Goal: Information Seeking & Learning: Learn about a topic

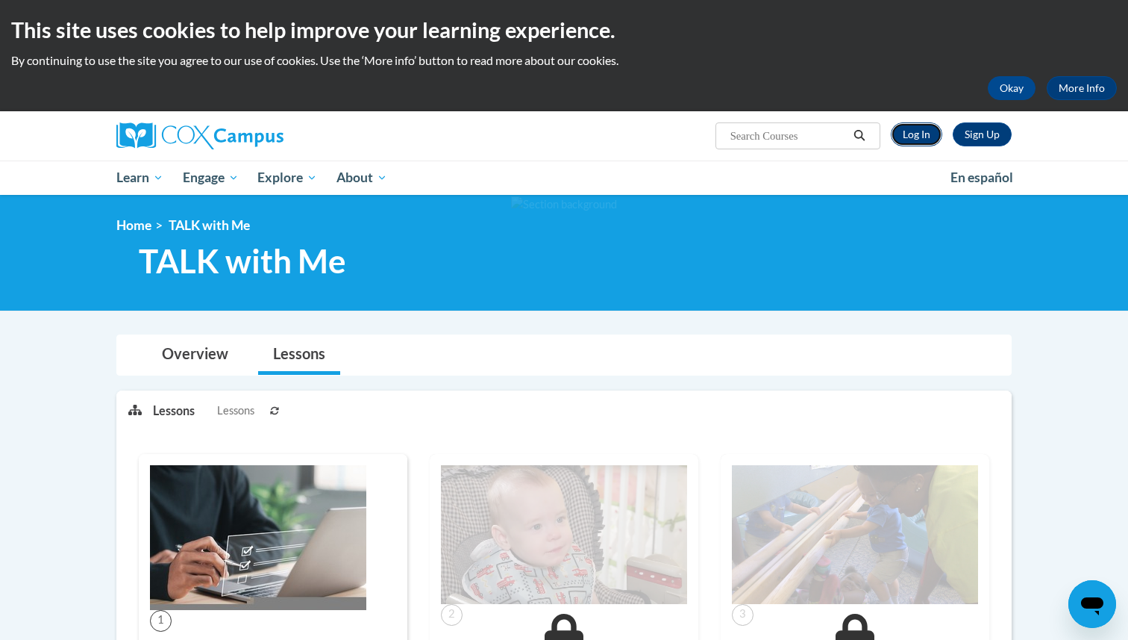
click at [926, 135] on link "Log In" at bounding box center [916, 134] width 51 height 24
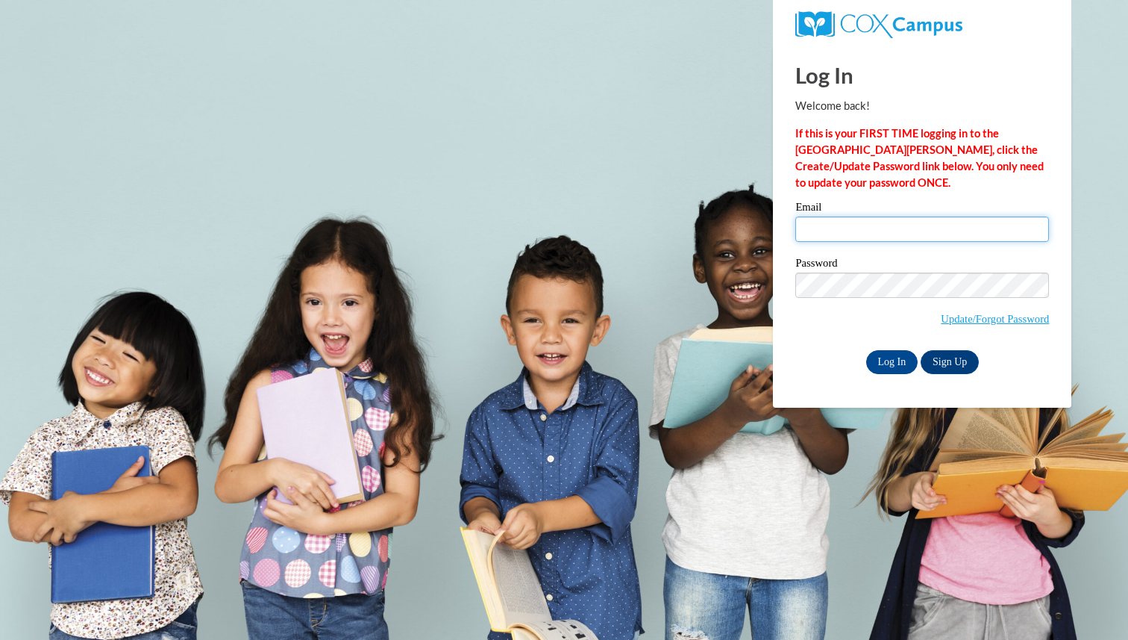
click at [881, 228] on input "Email" at bounding box center [923, 228] width 254 height 25
type input "walkervanai123@yahoo.com"
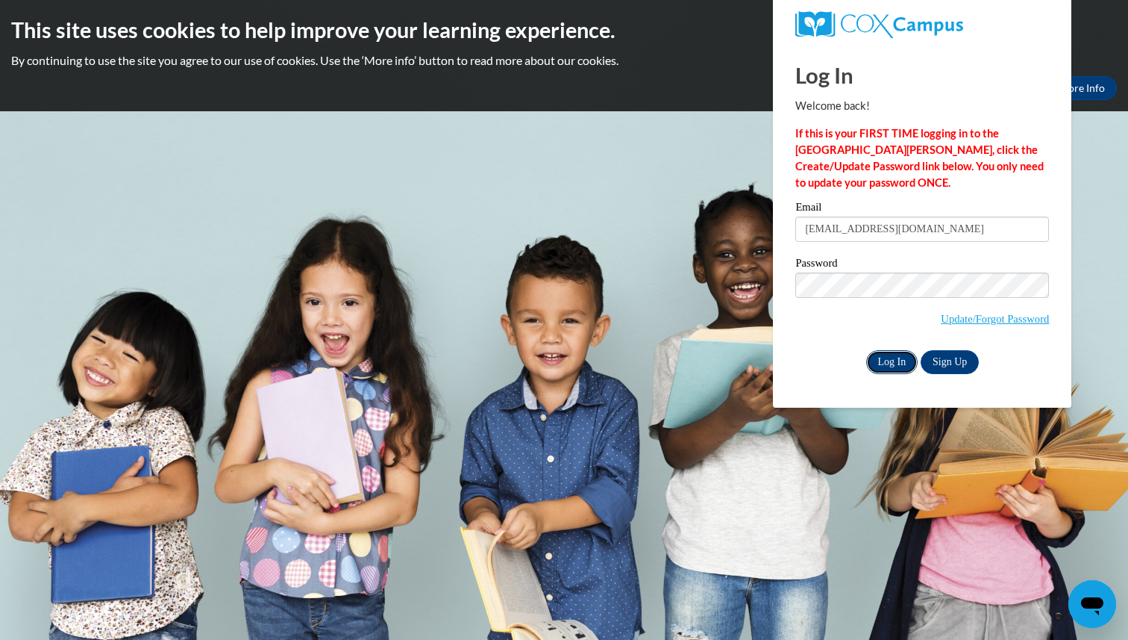
click at [892, 357] on input "Log In" at bounding box center [893, 362] width 52 height 24
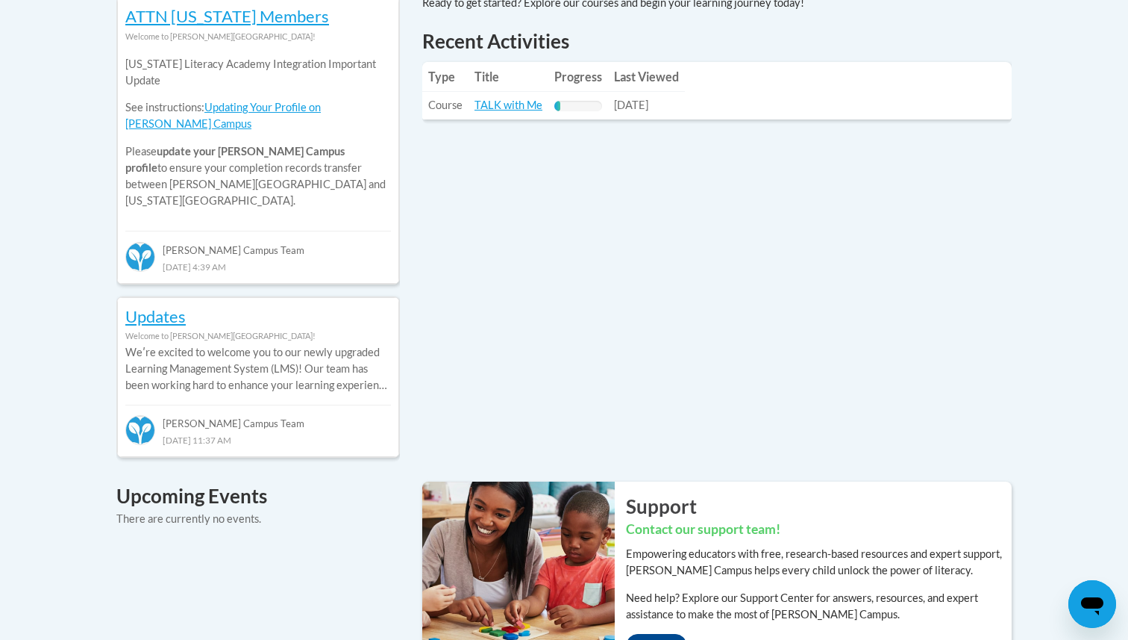
scroll to position [675, 0]
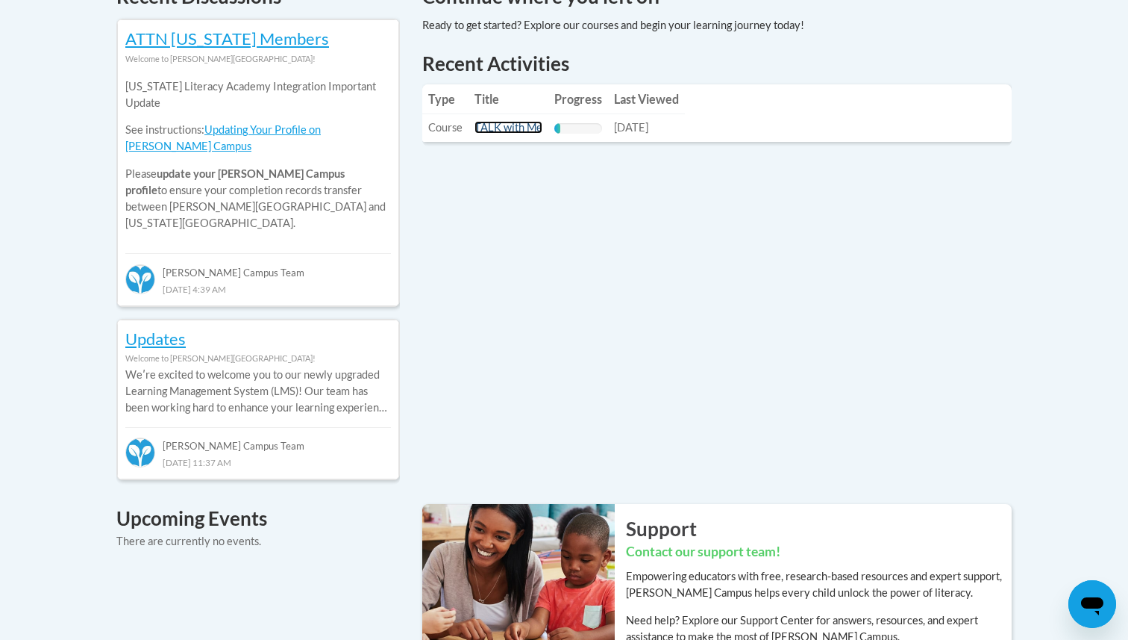
click at [511, 128] on link "TALK with Me" at bounding box center [509, 127] width 68 height 13
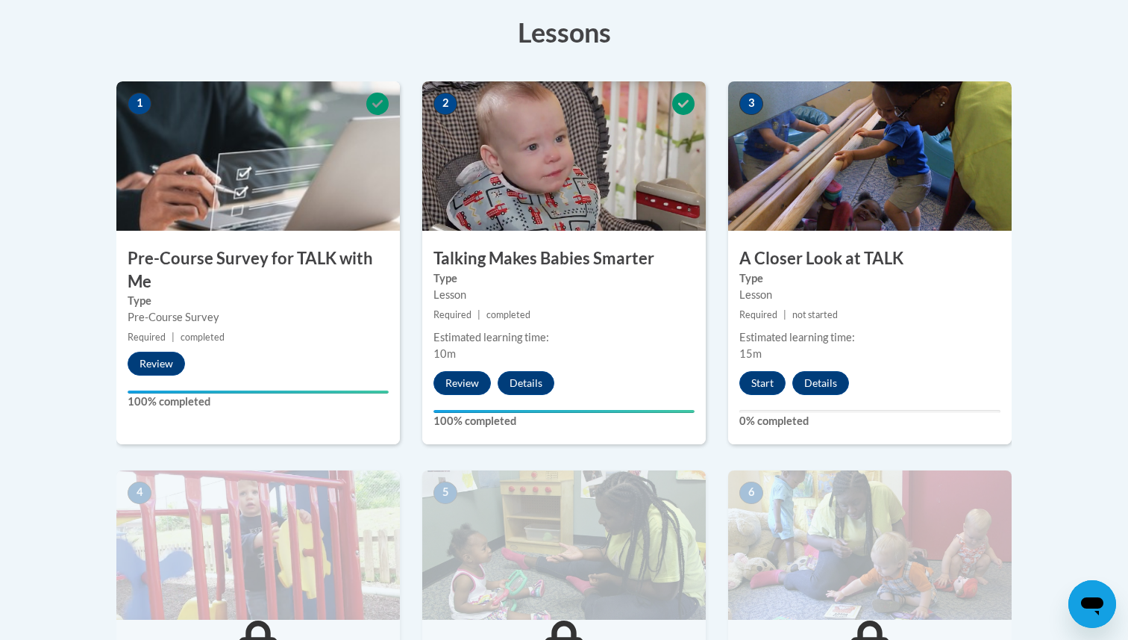
scroll to position [440, 0]
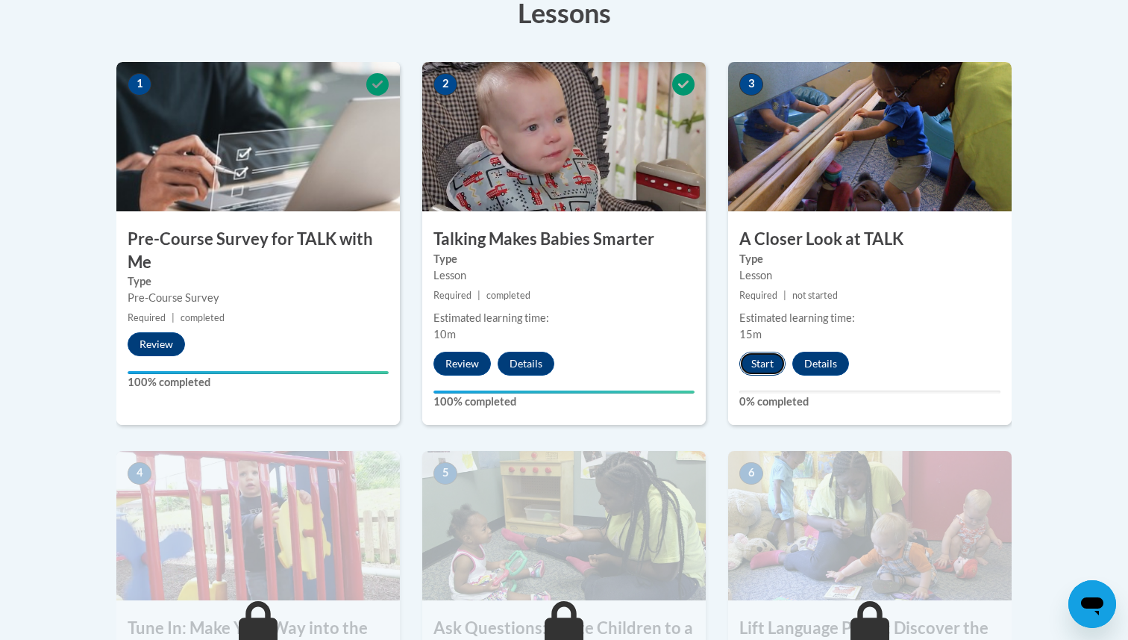
click at [763, 357] on button "Start" at bounding box center [763, 364] width 46 height 24
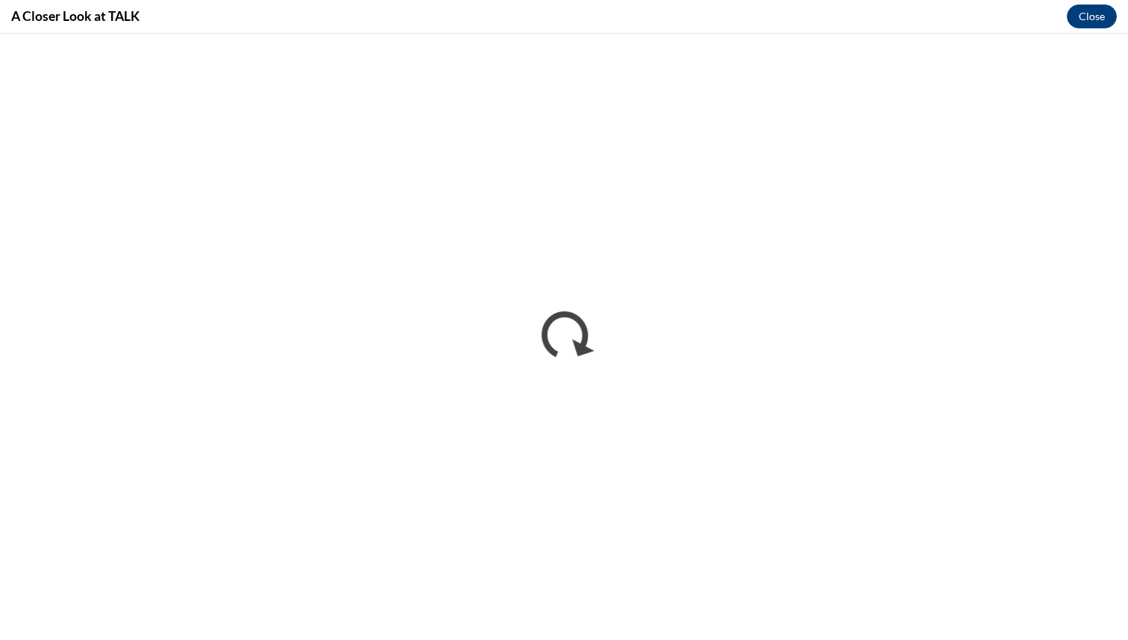
scroll to position [0, 0]
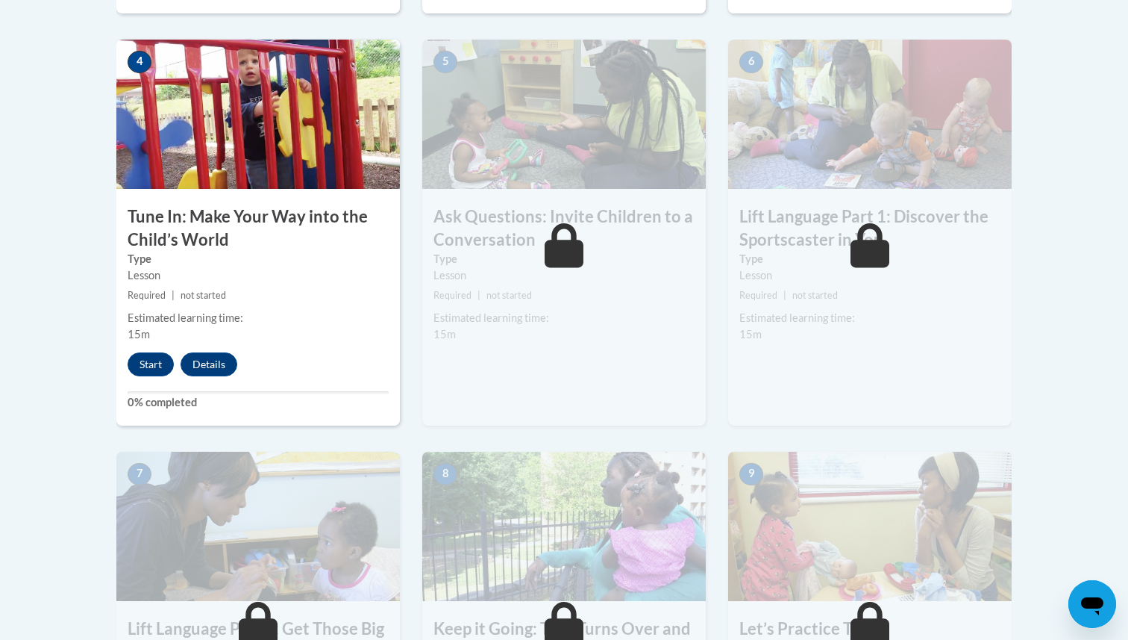
scroll to position [851, 0]
click at [154, 366] on button "Start" at bounding box center [151, 364] width 46 height 24
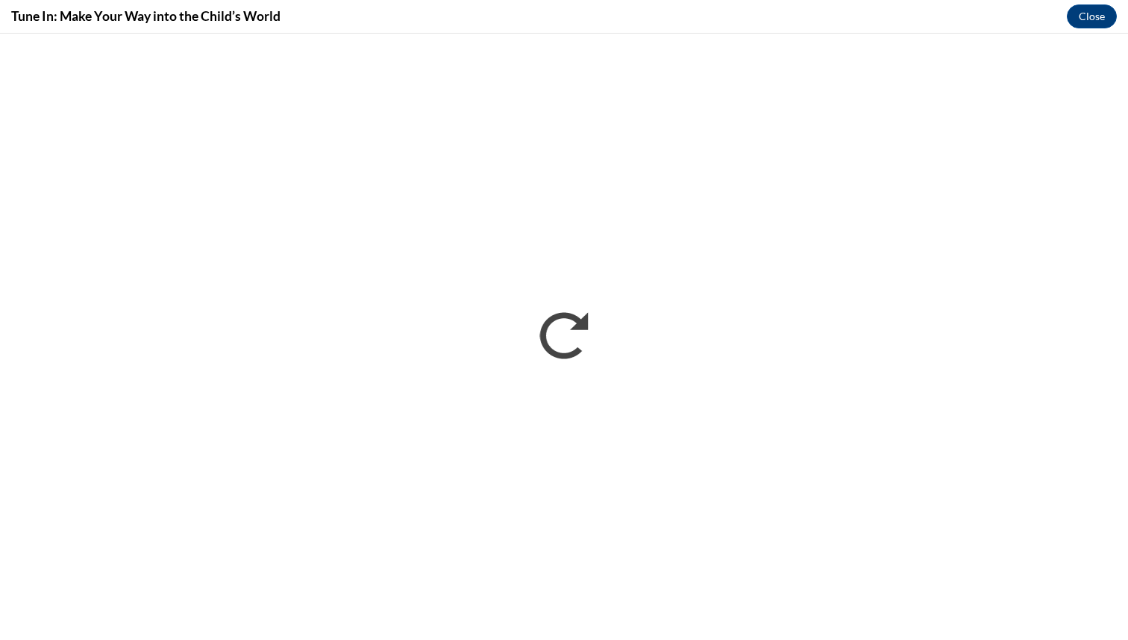
scroll to position [0, 0]
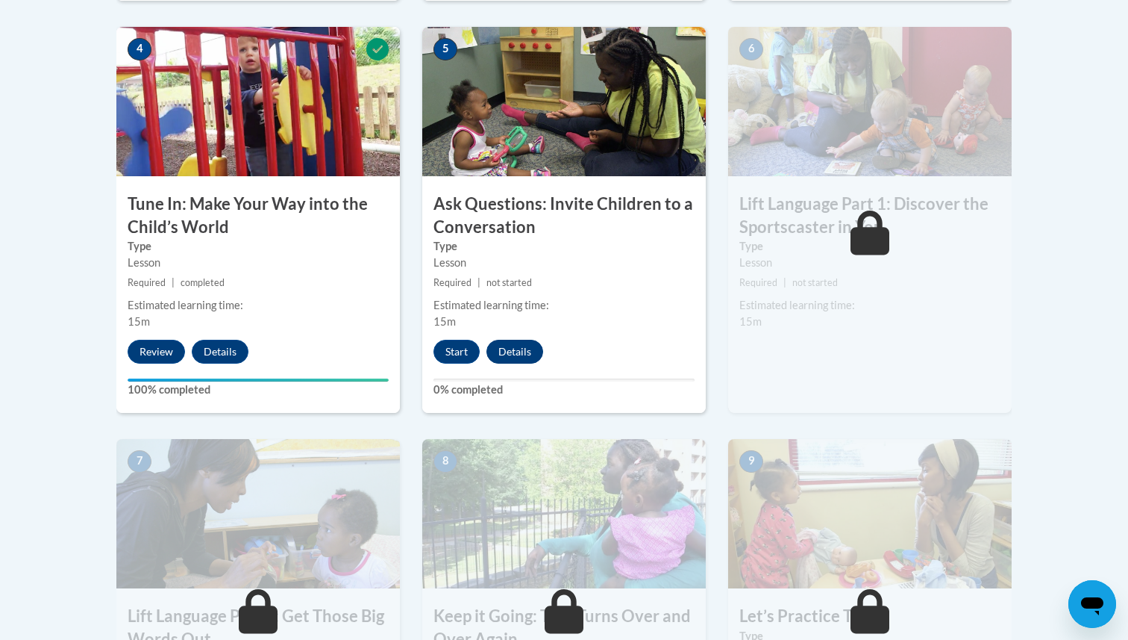
scroll to position [864, 0]
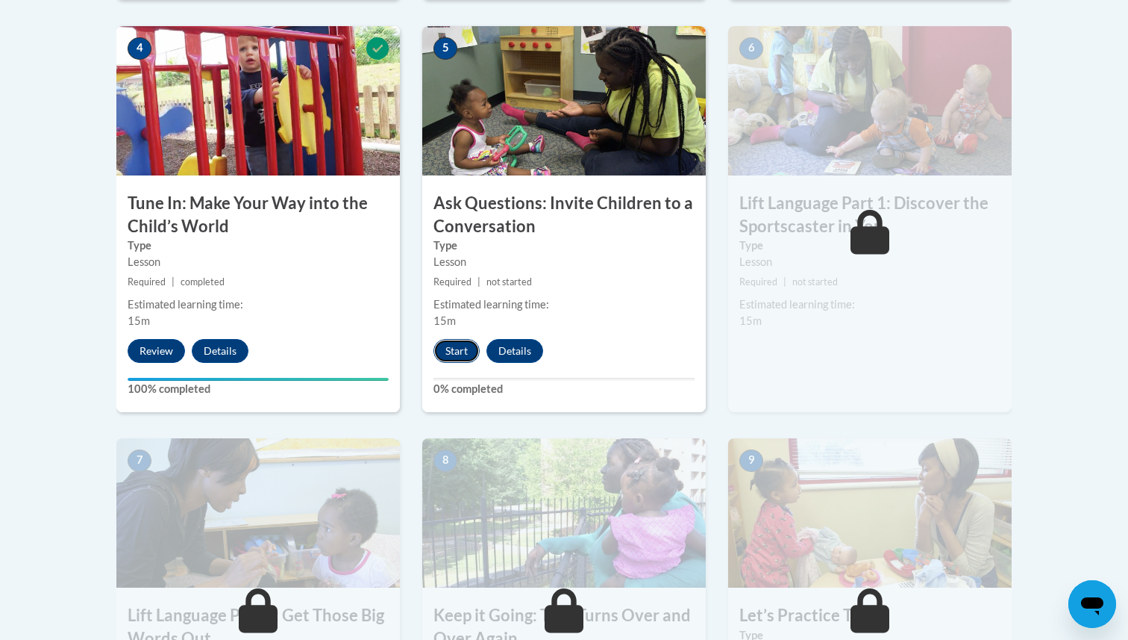
click at [469, 352] on button "Start" at bounding box center [457, 351] width 46 height 24
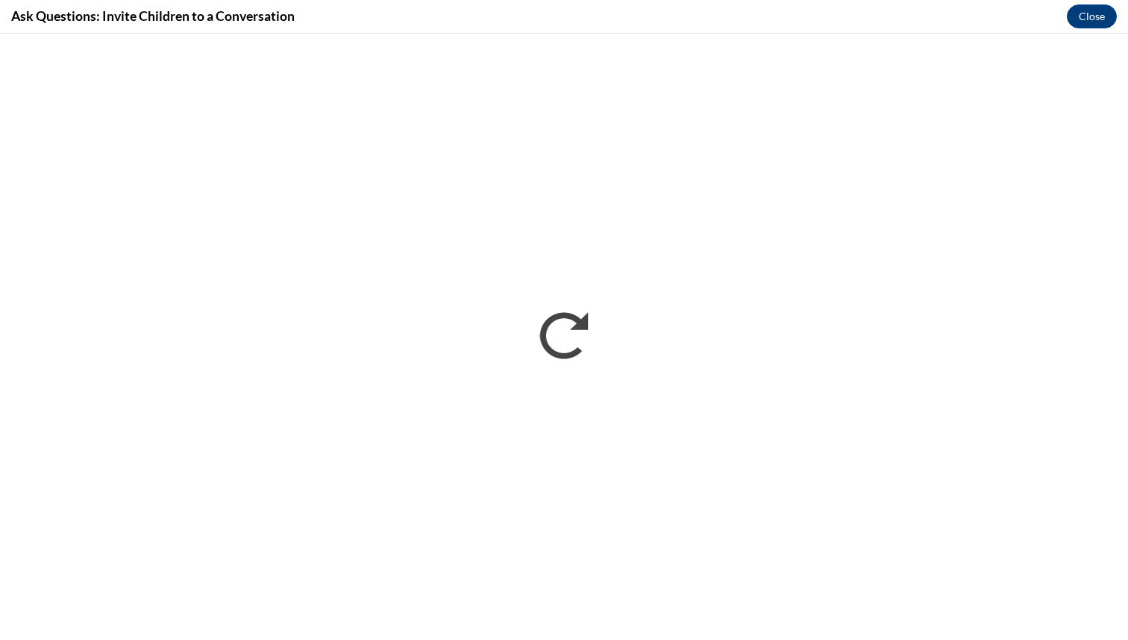
scroll to position [0, 0]
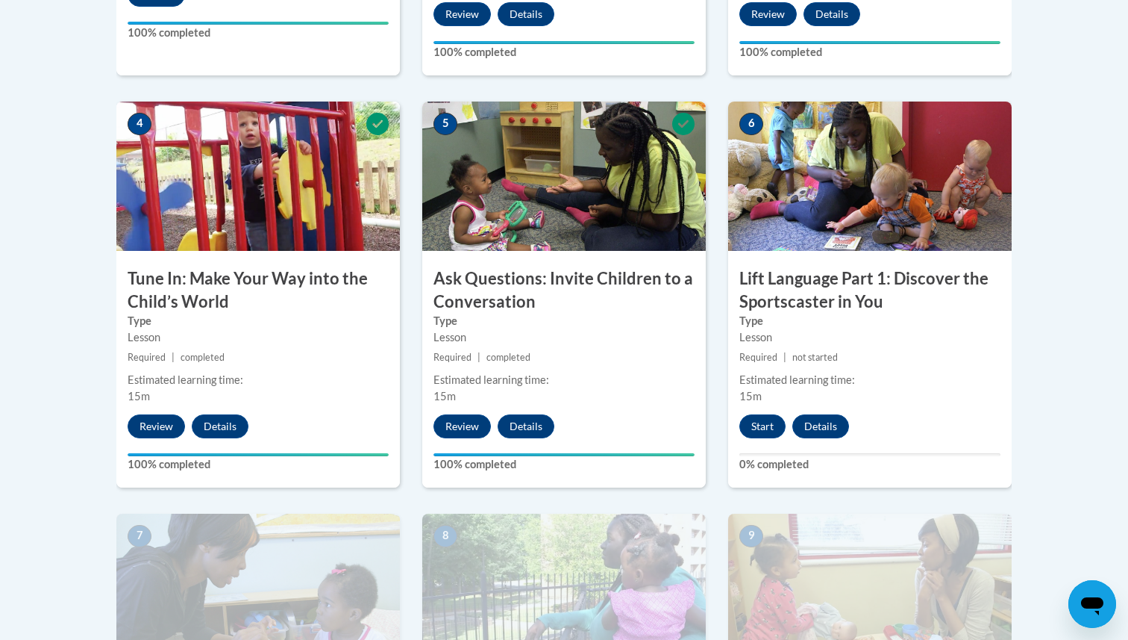
scroll to position [796, 0]
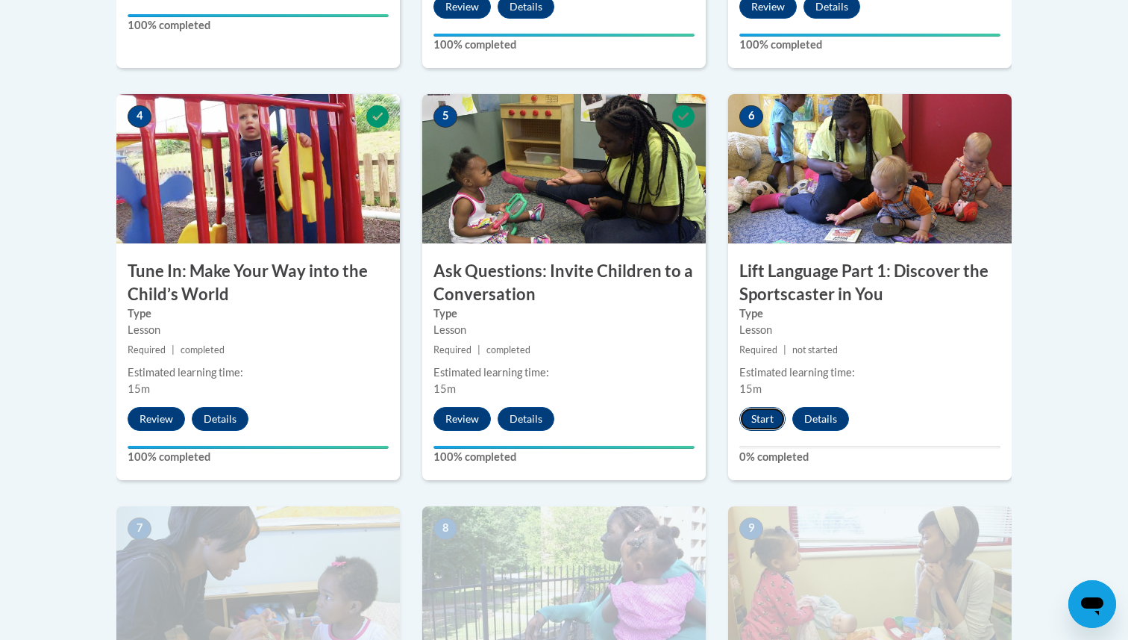
click at [765, 423] on button "Start" at bounding box center [763, 419] width 46 height 24
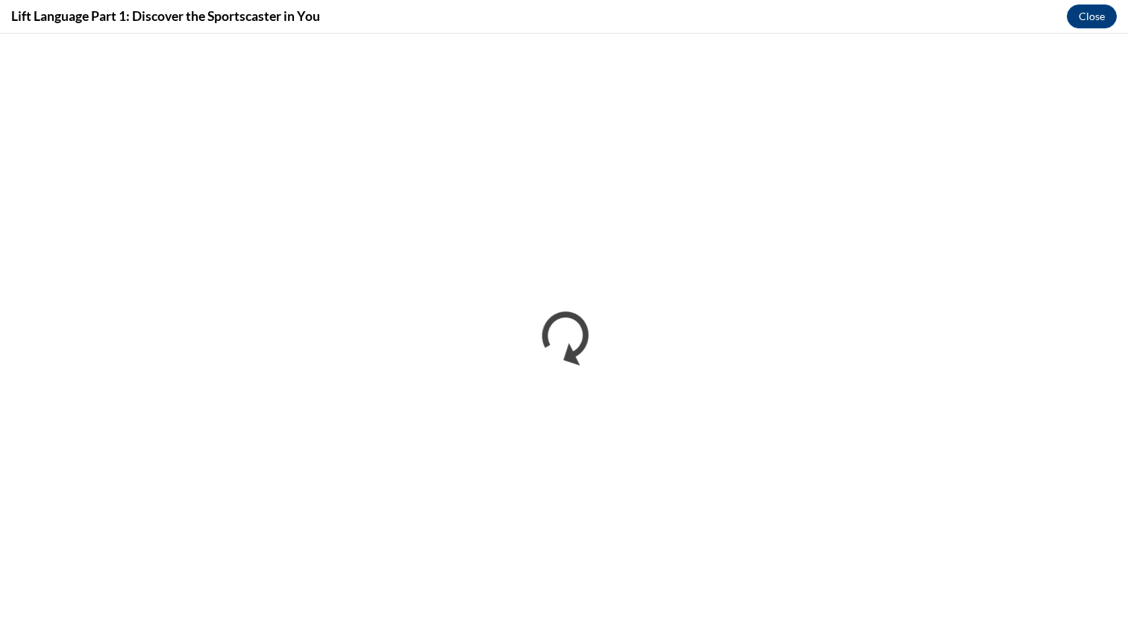
scroll to position [0, 0]
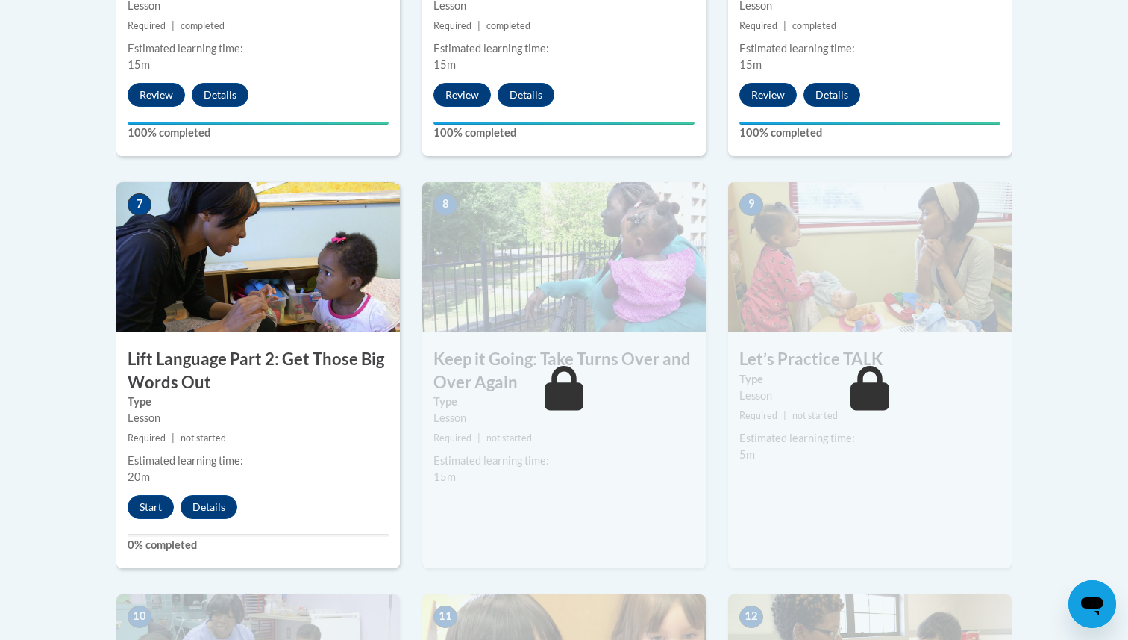
scroll to position [1137, 0]
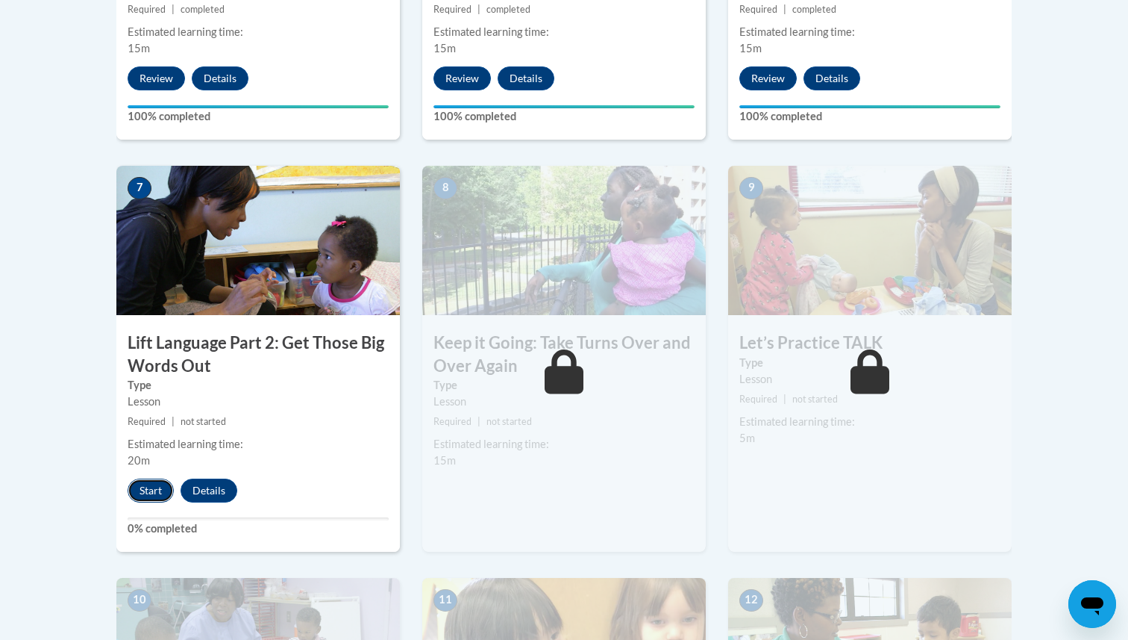
click at [153, 490] on button "Start" at bounding box center [151, 490] width 46 height 24
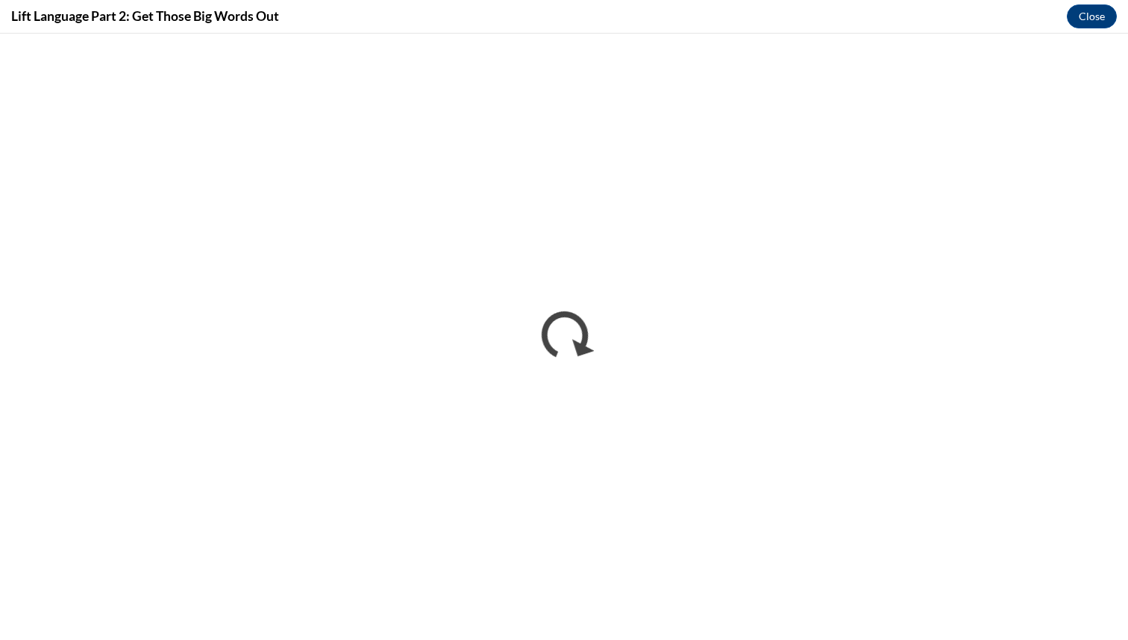
scroll to position [0, 0]
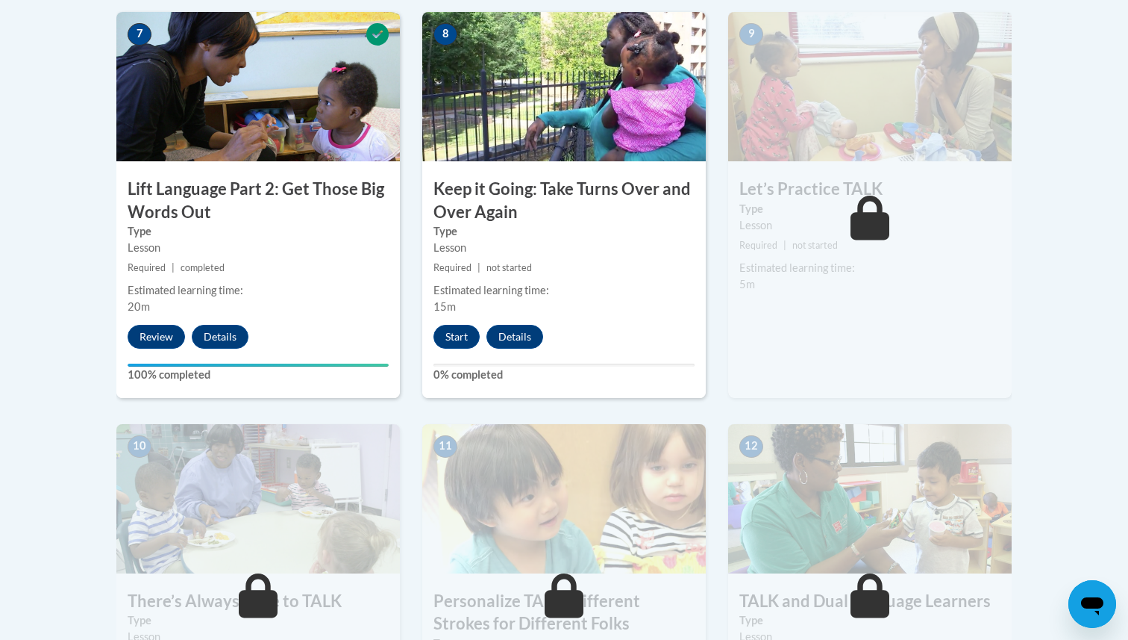
scroll to position [1289, 0]
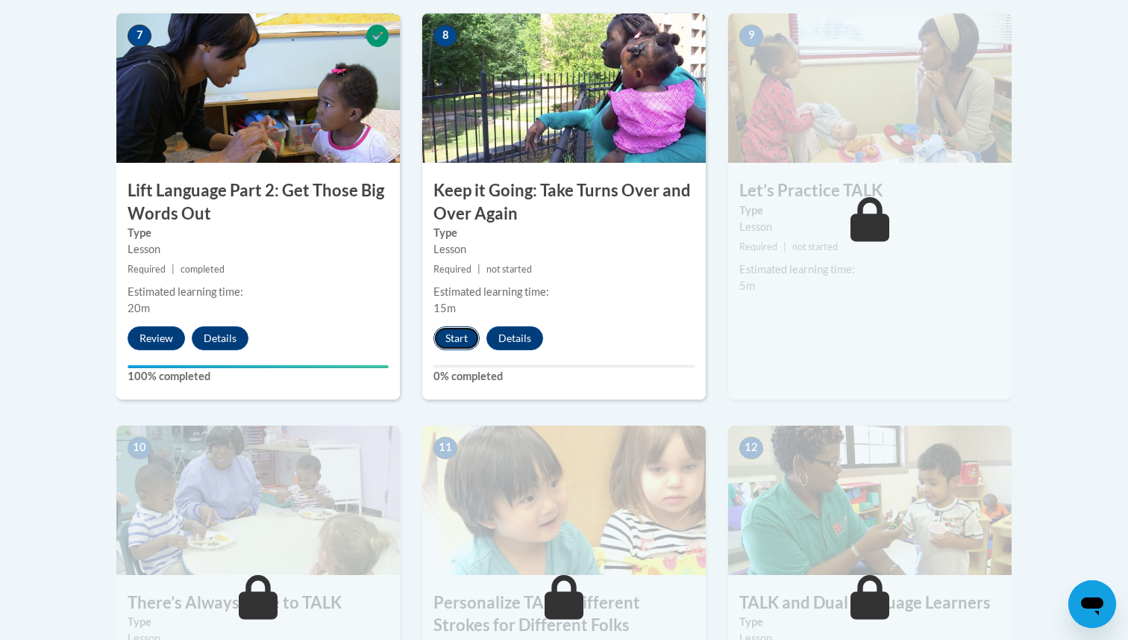
click at [463, 339] on button "Start" at bounding box center [457, 338] width 46 height 24
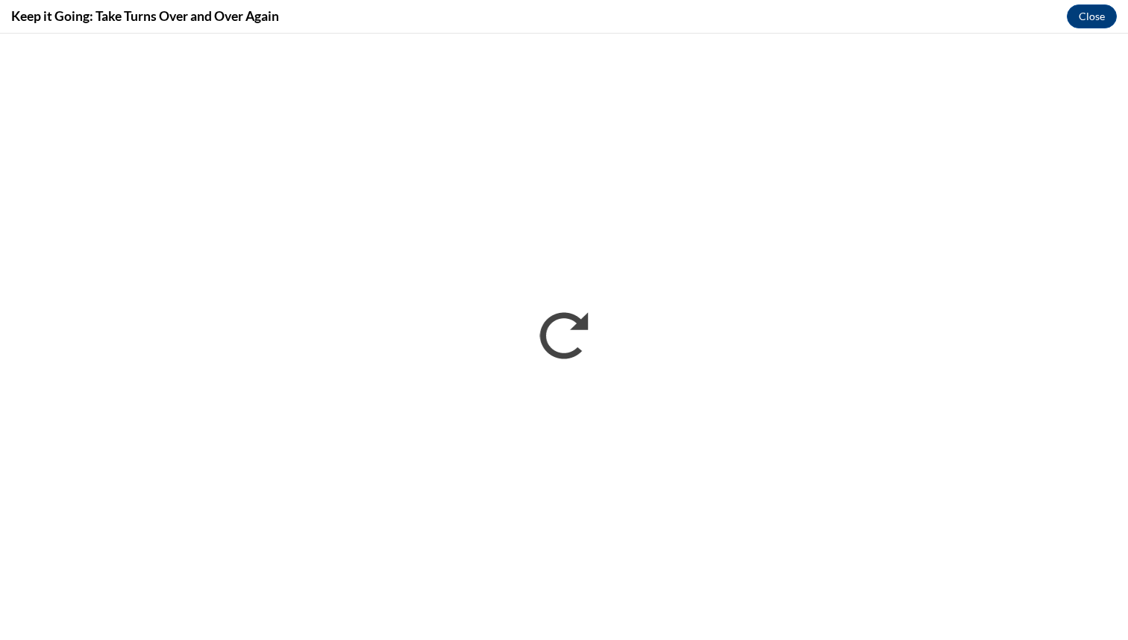
scroll to position [0, 0]
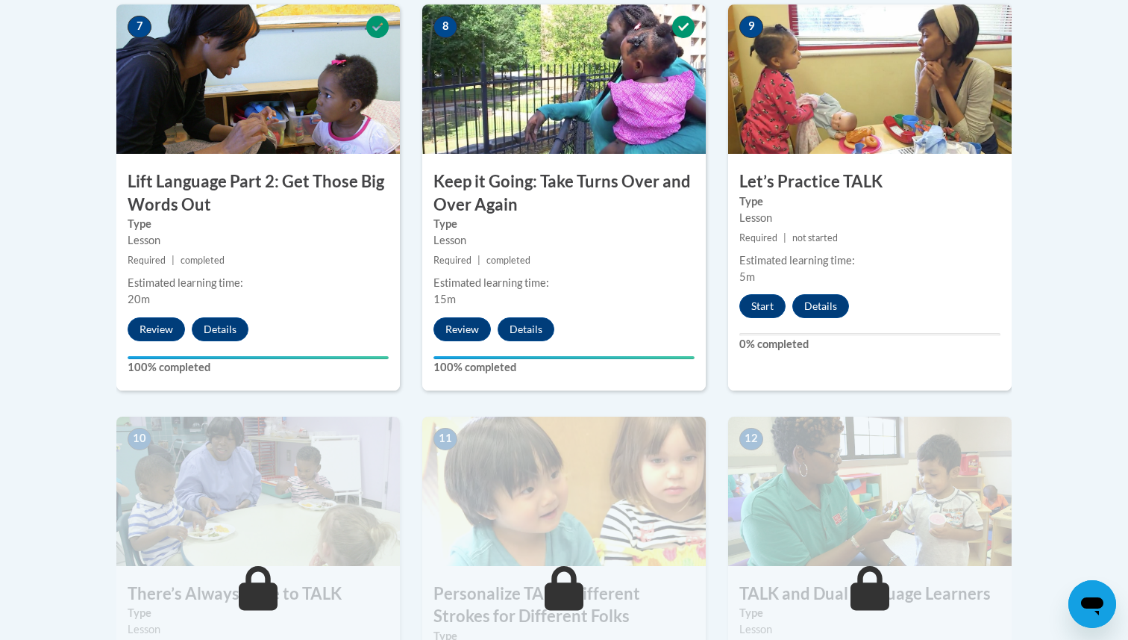
scroll to position [1302, 0]
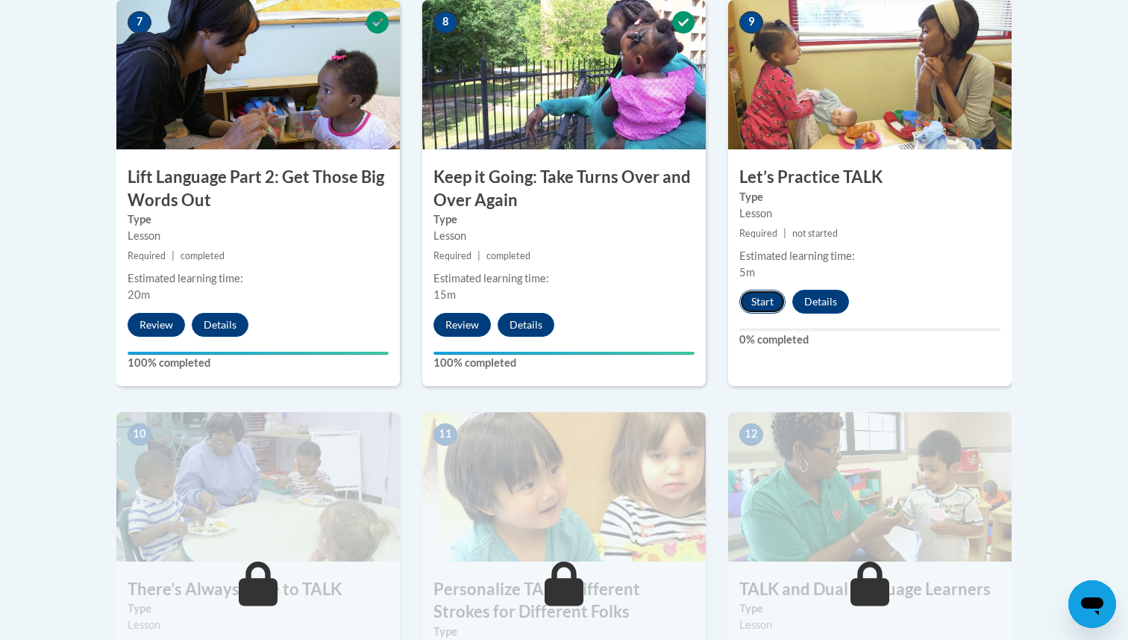
click at [771, 300] on button "Start" at bounding box center [763, 302] width 46 height 24
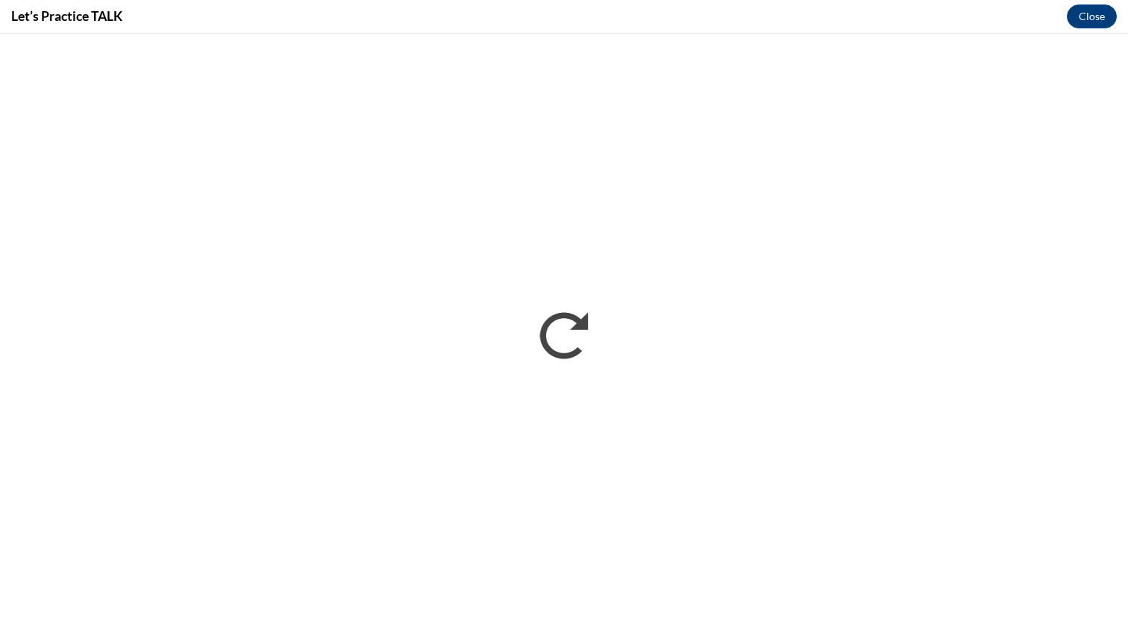
scroll to position [0, 0]
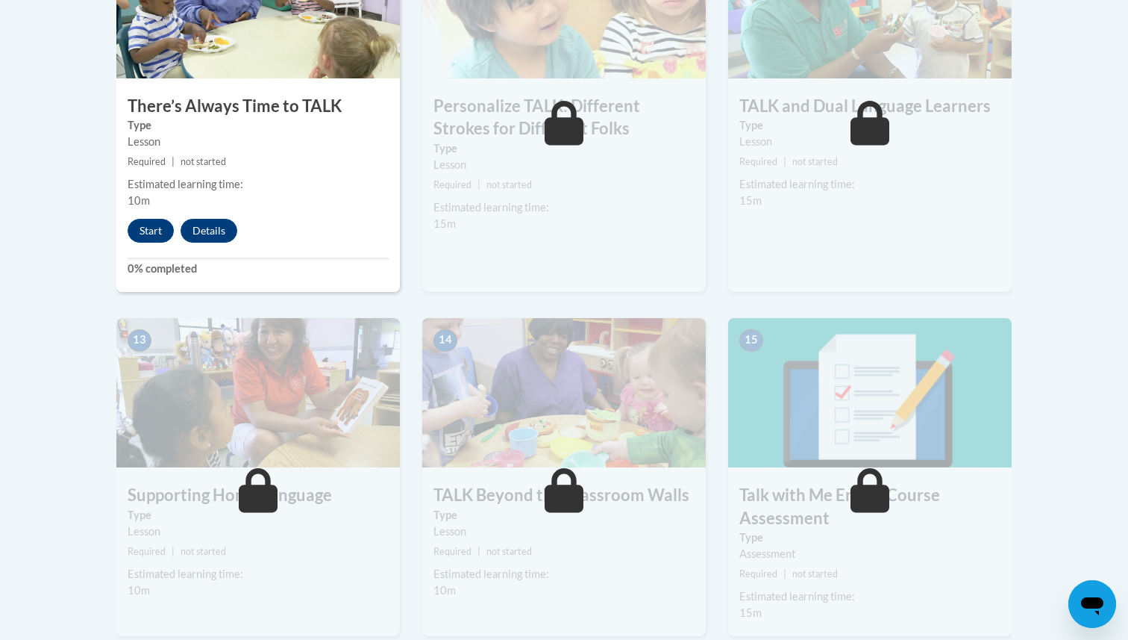
scroll to position [1763, 0]
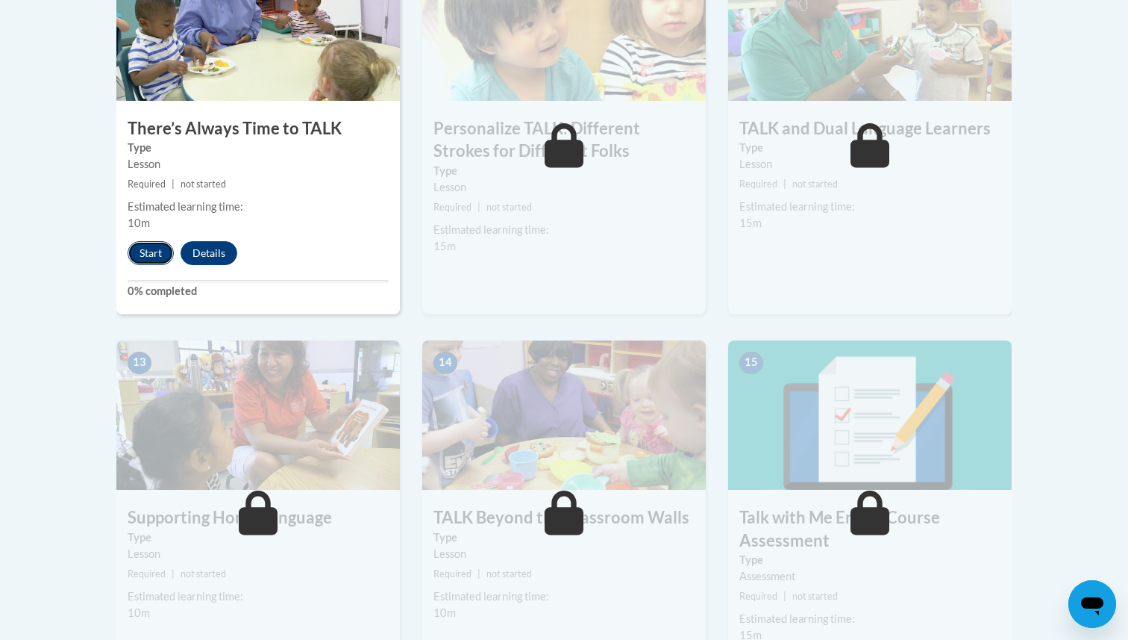
click at [154, 257] on button "Start" at bounding box center [151, 253] width 46 height 24
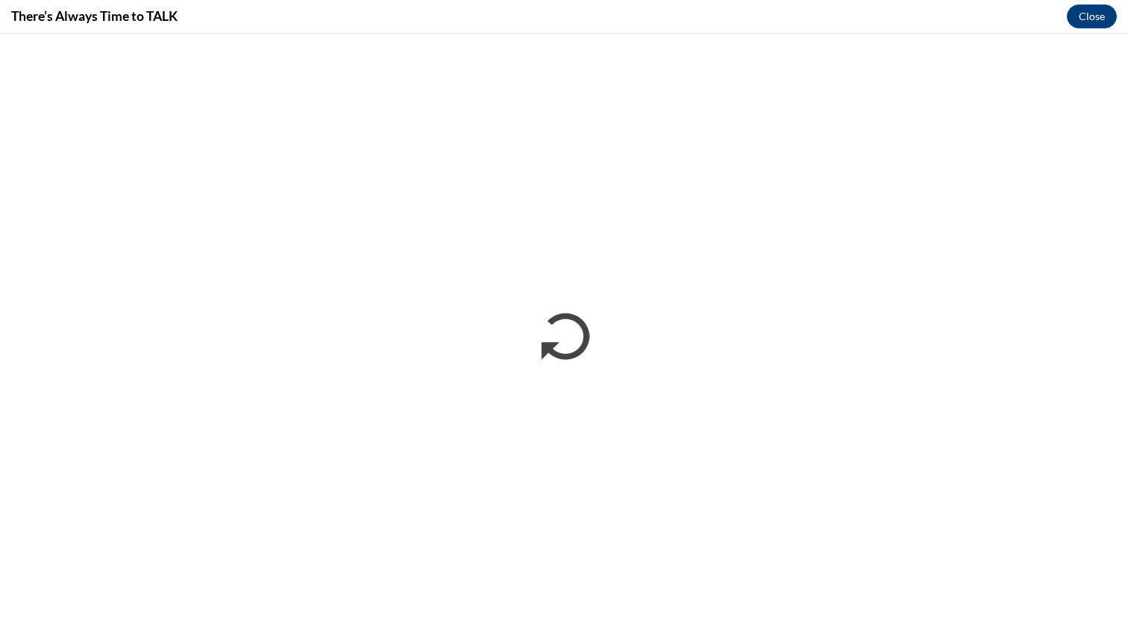
scroll to position [0, 0]
